Goal: Find contact information: Find contact information

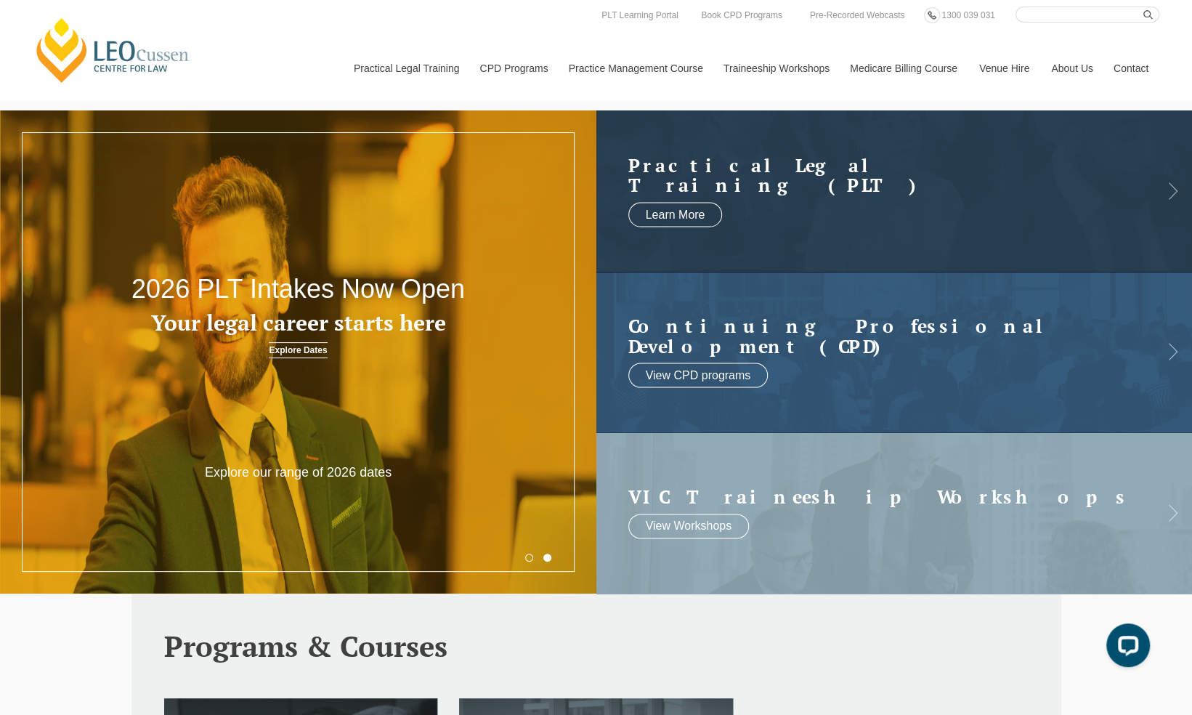
click at [1128, 65] on link "Contact" at bounding box center [1131, 68] width 57 height 62
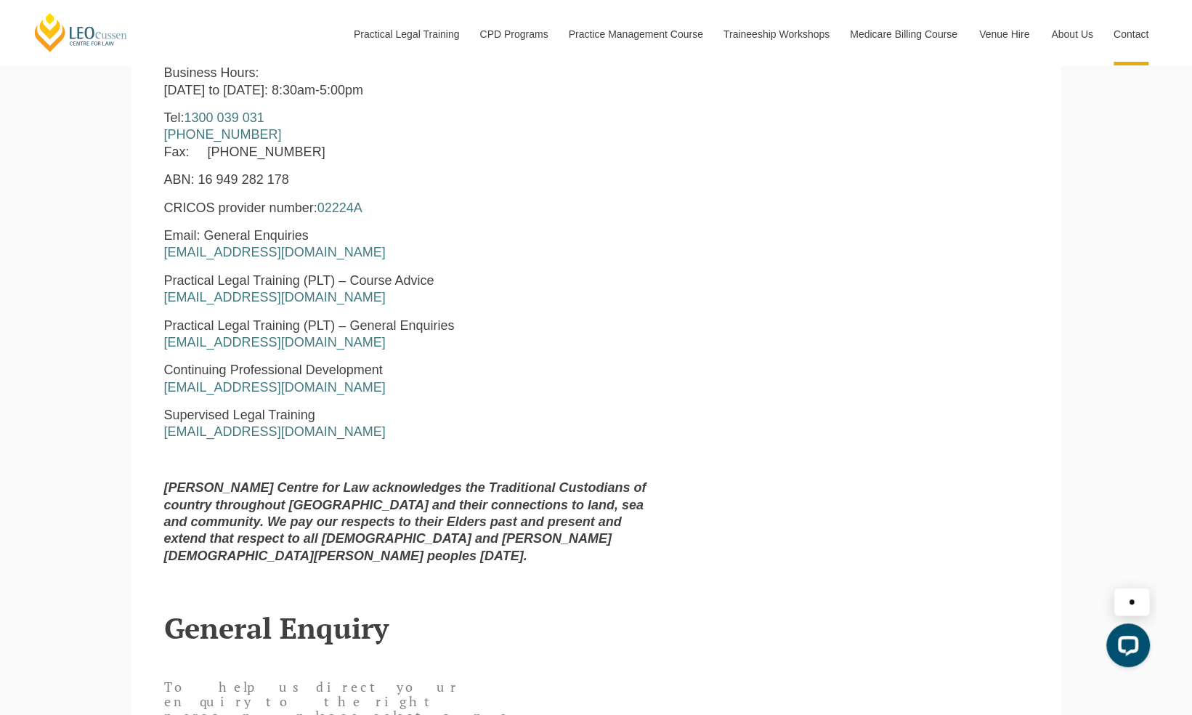
scroll to position [727, 0]
